Goal: Task Accomplishment & Management: Manage account settings

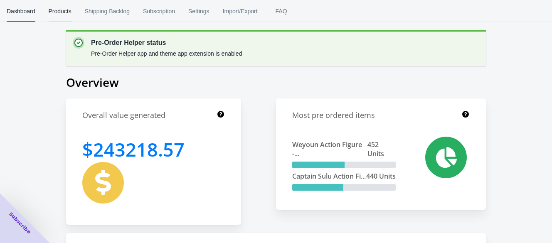
click at [57, 16] on span "Products" at bounding box center [60, 11] width 23 height 22
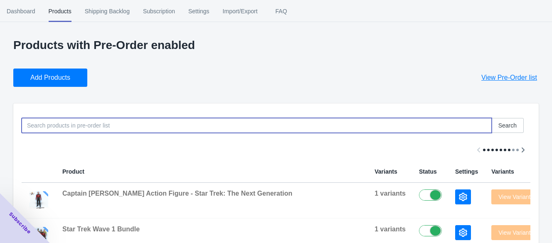
click at [118, 121] on input at bounding box center [257, 125] width 470 height 15
paste input "RoboForce Wave 2 | Bundle"
type input "RoboForce Wave 2 | Bundle"
click at [192, 85] on div "Add Products View Pre-Order list" at bounding box center [273, 74] width 532 height 25
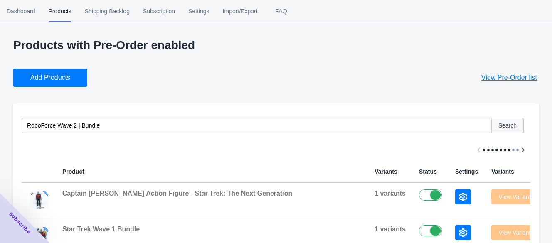
click at [502, 128] on span "Search" at bounding box center [507, 125] width 18 height 7
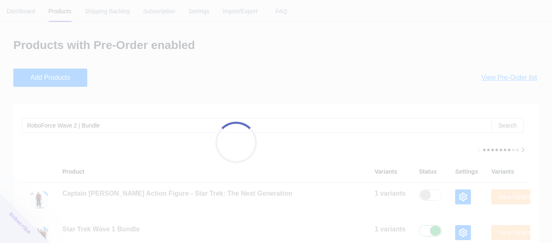
checkbox input "false"
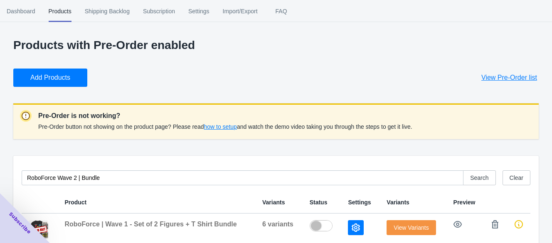
scroll to position [59, 0]
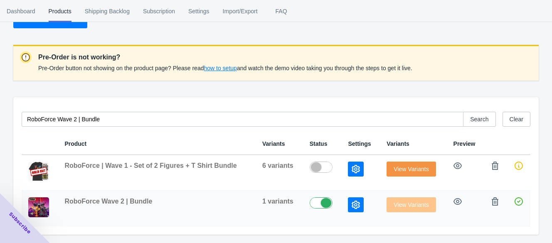
click at [358, 207] on icon "button" at bounding box center [356, 205] width 8 height 8
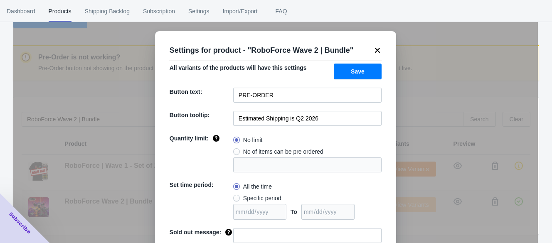
scroll to position [46, 0]
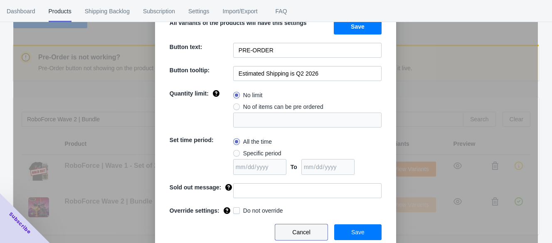
click at [304, 239] on button "Cancel" at bounding box center [301, 232] width 52 height 16
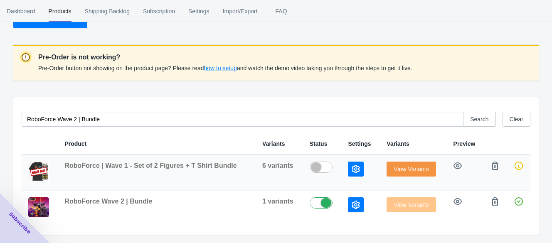
click at [150, 163] on span "RoboForce | Wave 1 - Set of 2 Figures + T Shirt Bundle" at bounding box center [150, 165] width 172 height 7
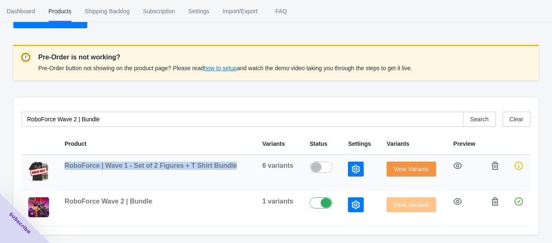
click at [150, 163] on span "RoboForce | Wave 1 - Set of 2 Figures + T Shirt Bundle" at bounding box center [150, 165] width 172 height 7
copy span "RoboForce | Wave 1 - Set of 2 Figures + T Shirt Bundle"
